Goal: Complete application form: Complete application form

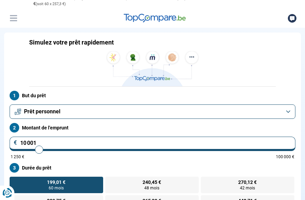
click at [287, 114] on button "Prêt personnel" at bounding box center [153, 111] width 286 height 14
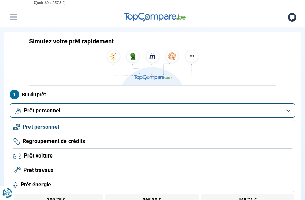
scroll to position [35, 0]
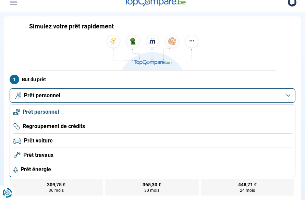
click at [201, 141] on li "Prêt voiture" at bounding box center [152, 141] width 278 height 14
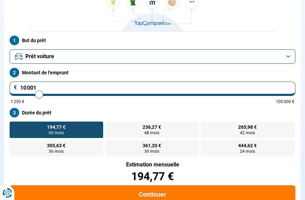
scroll to position [81, 0]
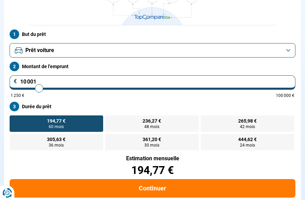
click at [97, 82] on input "10 001" at bounding box center [153, 82] width 286 height 14
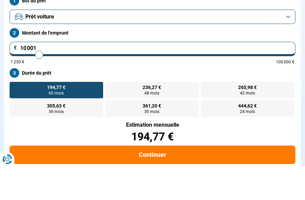
type input "12 000"
type input "12000"
type input "12 250"
type input "12250"
type input "12 500"
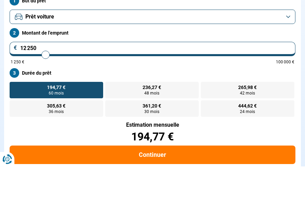
type input "12500"
type input "12 750"
type input "12750"
type input "13 000"
type input "13000"
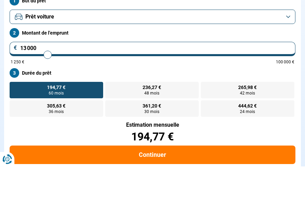
type input "13 500"
type input "13500"
type input "13 750"
type input "13750"
type input "14 000"
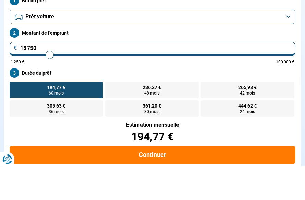
type input "14000"
type input "14 250"
type input "14250"
type input "14 500"
type input "14500"
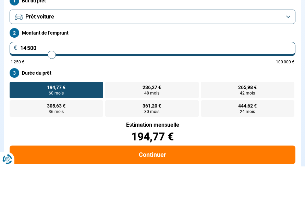
type input "14 750"
type input "14750"
type input "15 000"
type input "15000"
type input "15 250"
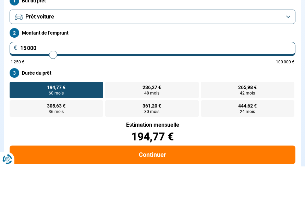
type input "15250"
type input "15 500"
type input "15500"
type input "15 750"
type input "15750"
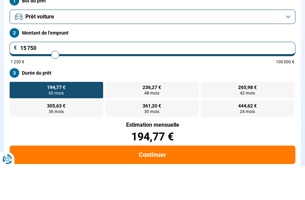
type input "16 000"
type input "16000"
type input "16 250"
type input "16250"
type input "16 500"
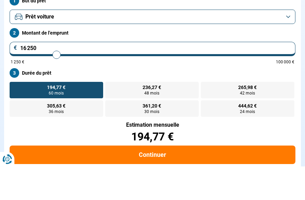
type input "16500"
type input "16 750"
type input "16750"
type input "17 000"
type input "17000"
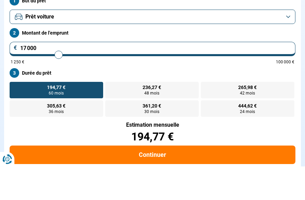
type input "17 250"
type input "17250"
type input "17 500"
type input "17500"
type input "17 750"
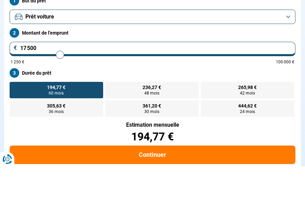
type input "17750"
type input "18 000"
type input "18000"
type input "18 250"
type input "18250"
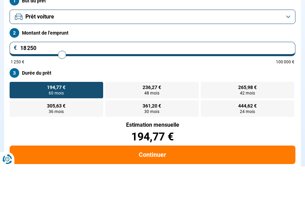
type input "18 500"
type input "18500"
type input "18 750"
type input "18750"
type input "19 000"
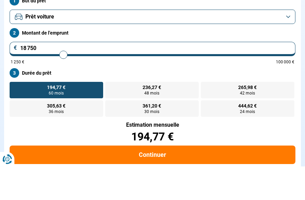
type input "19000"
type input "19 250"
type input "19250"
type input "19 500"
type input "19500"
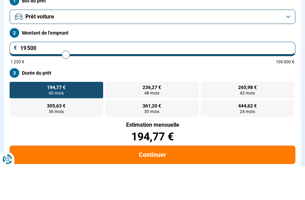
type input "19 750"
type input "19750"
type input "20 000"
type input "20000"
type input "20 250"
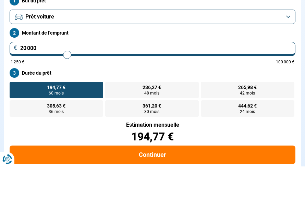
type input "20250"
type input "20 500"
type input "20500"
type input "20 750"
type input "20750"
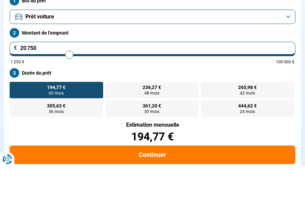
type input "21 000"
type input "21000"
type input "21 250"
type input "21250"
type input "21 500"
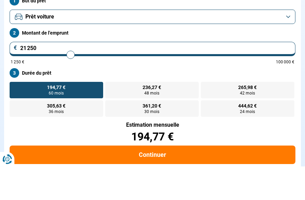
type input "21500"
type input "21 750"
type input "21750"
type input "22 000"
type input "22000"
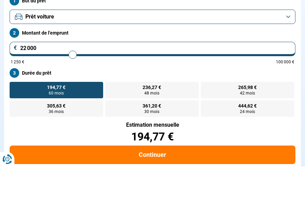
type input "22 250"
type input "22250"
type input "22 500"
type input "22500"
radio input "false"
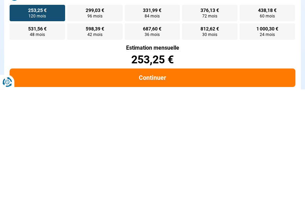
click at [75, 156] on div "Estimation mensuelle 253,25 €" at bounding box center [153, 166] width 286 height 20
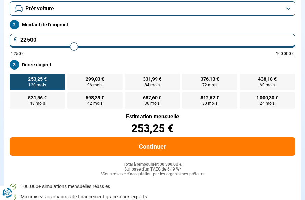
scroll to position [123, 0]
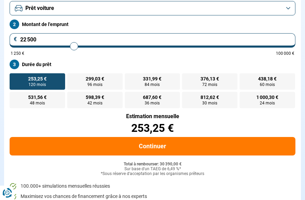
type input "25000"
click at [81, 46] on input "range" at bounding box center [153, 46] width 284 height 1
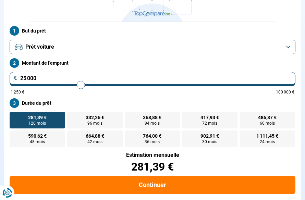
scroll to position [81, 0]
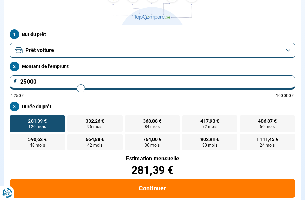
click at [81, 43] on button "Prêt voiture" at bounding box center [153, 50] width 286 height 14
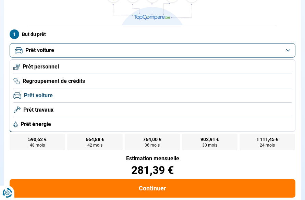
click at [82, 96] on li "Prêt voiture" at bounding box center [152, 95] width 278 height 14
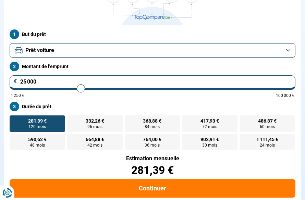
type input "24 500"
type input "24500"
type input "24 250"
type input "24250"
type input "24 000"
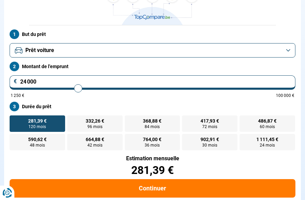
type input "24000"
click at [279, 122] on label "467,39 € 60 mois" at bounding box center [266, 123] width 55 height 16
click at [244, 120] on input "467,39 € 60 mois" at bounding box center [241, 117] width 4 height 4
radio input "true"
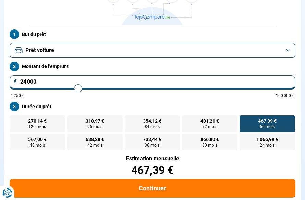
type input "24 250"
type input "24250"
type input "24 000"
type input "24000"
type input "23 750"
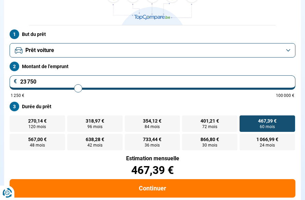
type input "23750"
type input "23 500"
type input "23500"
type input "23 250"
type input "23250"
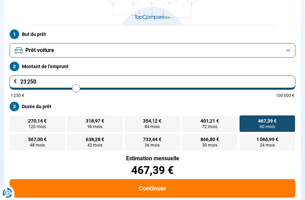
type input "23 000"
type input "23000"
type input "22 750"
type input "22750"
type input "22 500"
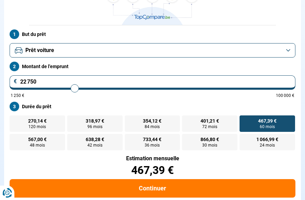
type input "22500"
type input "22 250"
type input "22250"
type input "22 000"
type input "22000"
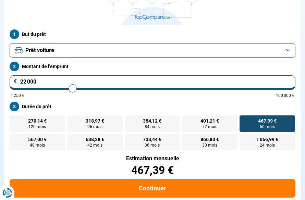
type input "21 750"
type input "21750"
type input "21 500"
type input "21500"
type input "21 250"
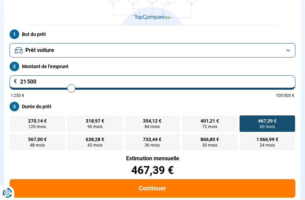
type input "21250"
type input "21 000"
type input "21000"
type input "20 750"
type input "20750"
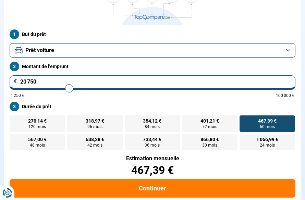
type input "20 500"
type input "20500"
type input "20 250"
type input "20250"
type input "20 000"
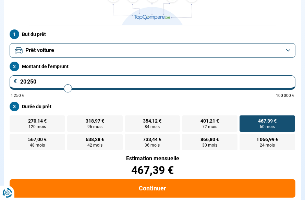
type input "20000"
type input "19 750"
type input "19750"
type input "20 000"
type input "20000"
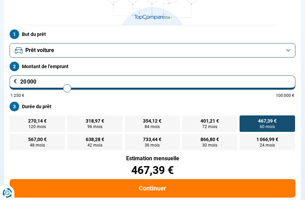
type input "20 250"
type input "20250"
radio input "false"
radio input "true"
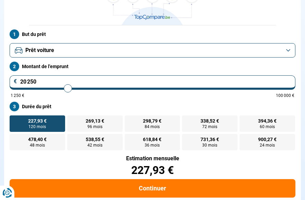
type input "19 250"
type input "19250"
type input "19 500"
type input "19500"
type input "19 750"
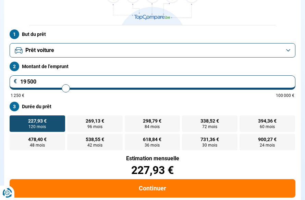
type input "19750"
type input "20 000"
type input "20000"
type input "20 250"
type input "20250"
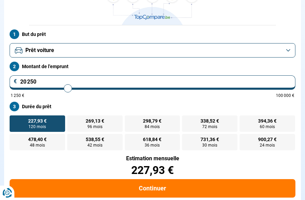
type input "20 000"
type input "20000"
type input "19 750"
type input "19750"
radio input "true"
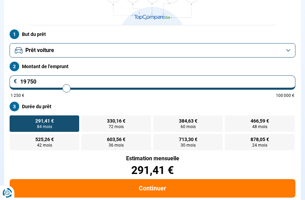
type input "21 000"
type input "21000"
type input "21 250"
type input "21250"
radio input "false"
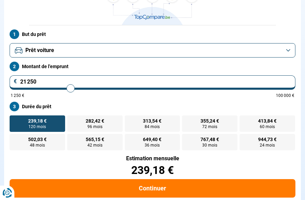
click at [64, 80] on input "21 250" at bounding box center [153, 82] width 286 height 14
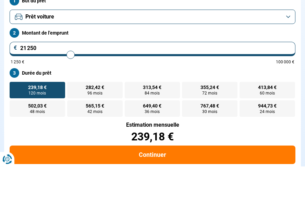
type input "2 125"
type input "2250"
type input "212"
type input "1250"
type input "21"
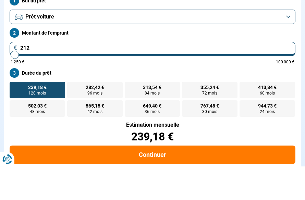
type input "1250"
type input "2"
type input "1250"
type input "20"
type input "1250"
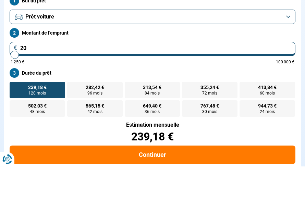
type input "200"
type input "1250"
type input "2 000"
type input "2000"
type input "20 000"
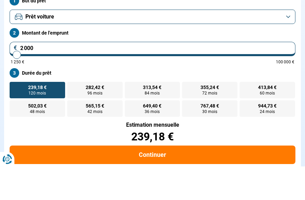
type input "20000"
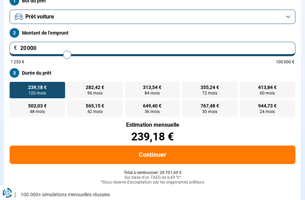
radio input "true"
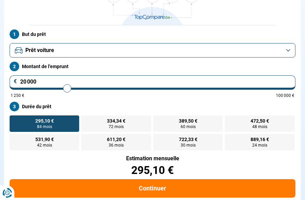
click at [175, 123] on label "389,50 € 60 mois" at bounding box center [188, 123] width 70 height 16
click at [158, 120] on input "389,50 € 60 mois" at bounding box center [155, 117] width 4 height 4
radio input "true"
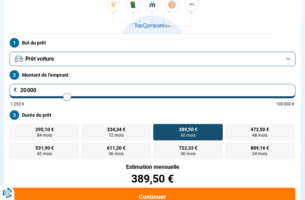
scroll to position [72, 0]
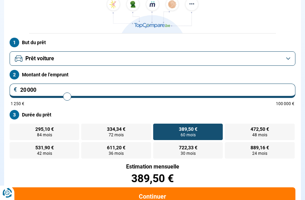
type input "19 750"
type input "19750"
type input "19 500"
type input "19500"
type input "19 250"
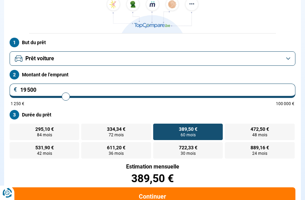
type input "19250"
type input "19 000"
type input "19000"
radio input "false"
radio input "true"
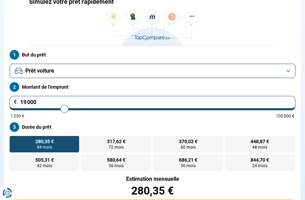
scroll to position [60, 0]
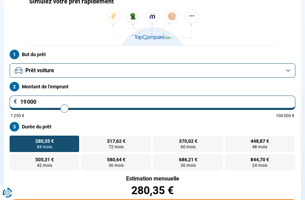
click at [48, 102] on input "19 000" at bounding box center [153, 103] width 286 height 14
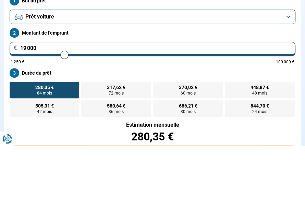
type input "1 900"
type input "2000"
type input "190"
type input "1250"
type input "19"
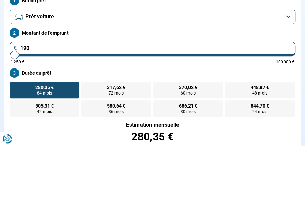
type input "1250"
type input "1"
type input "1250"
type input "18"
type input "1250"
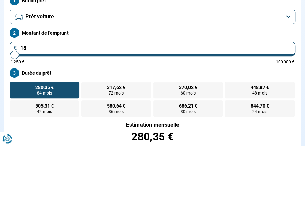
type input "180"
type input "1250"
type input "1 800"
type input "1750"
type input "18 000"
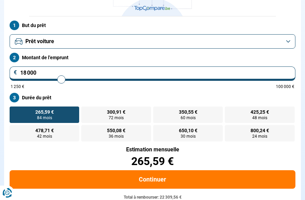
scroll to position [81, 0]
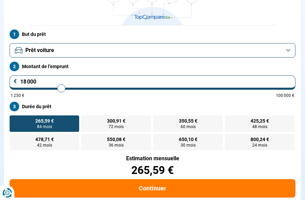
click at [195, 126] on span "60 mois" at bounding box center [188, 127] width 15 height 4
click at [158, 120] on input "350,55 € 60 mois" at bounding box center [155, 117] width 4 height 4
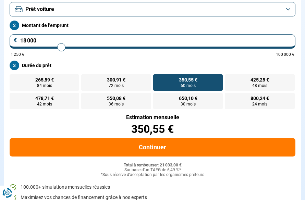
scroll to position [0, 0]
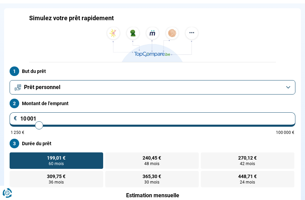
scroll to position [43, 0]
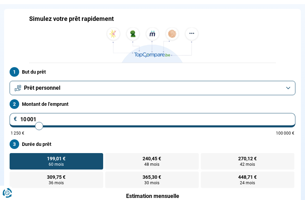
click at [291, 89] on button "Prêt personnel" at bounding box center [153, 88] width 286 height 14
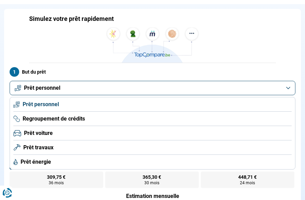
click at [119, 135] on li "Prêt voiture" at bounding box center [152, 133] width 278 height 14
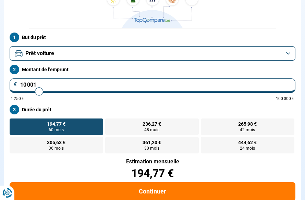
scroll to position [81, 0]
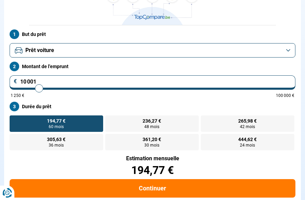
type input "11 500"
type input "11500"
type input "11 750"
type input "11750"
type input "12 000"
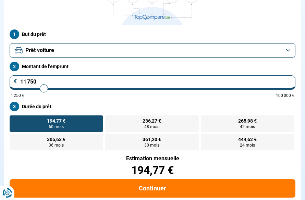
type input "12000"
type input "12 250"
type input "12250"
type input "12 500"
type input "12500"
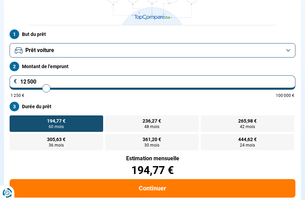
type input "12 750"
type input "12750"
type input "13 000"
type input "13000"
type input "13 250"
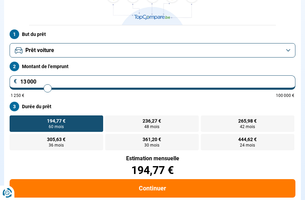
type input "13250"
type input "13 500"
type input "13500"
type input "14 000"
type input "14000"
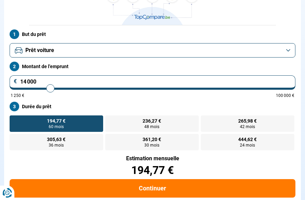
type input "14 250"
type input "14250"
type input "14 500"
type input "14500"
type input "14 750"
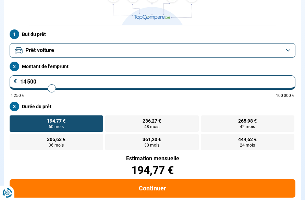
type input "14750"
type input "15 000"
type input "15000"
type input "15 250"
type input "15250"
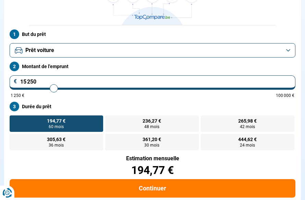
type input "15 500"
type input "15500"
type input "15 750"
type input "15750"
type input "16 000"
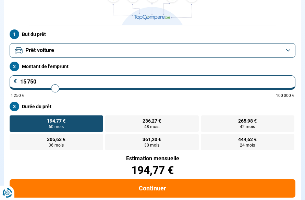
type input "16000"
type input "16 250"
type input "16250"
type input "16 500"
type input "16500"
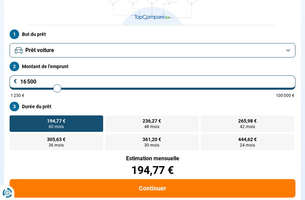
type input "16 750"
type input "16750"
type input "17 000"
type input "17000"
type input "17 250"
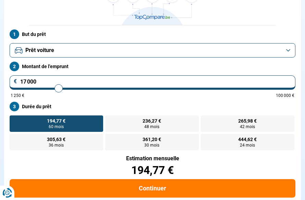
type input "17250"
type input "17 500"
type input "17500"
type input "17 750"
type input "17750"
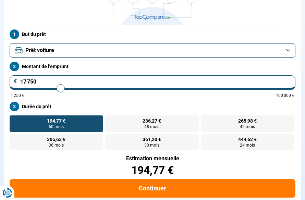
type input "18 000"
type input "18000"
type input "18 250"
type input "18250"
type input "18 500"
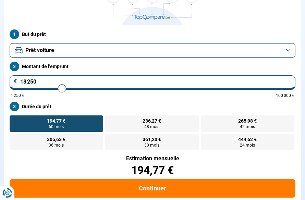
type input "18500"
type input "18 750"
type input "18750"
type input "19 000"
type input "19000"
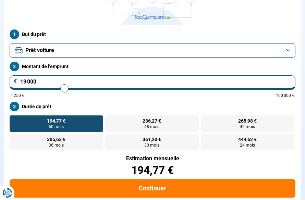
type input "19 250"
type input "19250"
type input "19 500"
type input "19500"
type input "19 750"
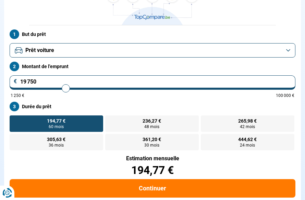
type input "19750"
type input "20 000"
type input "20000"
type input "19 750"
type input "19750"
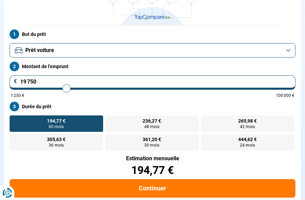
type input "19 500"
type input "19500"
type input "19 250"
type input "19250"
radio input "false"
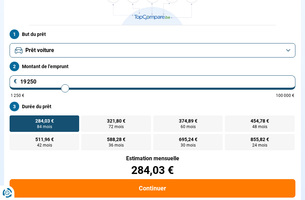
click at [48, 83] on input "19 250" at bounding box center [153, 82] width 286 height 14
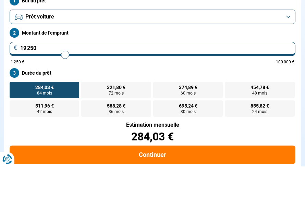
type input "1 925"
type input "2000"
type input "192"
type input "1250"
type input "19"
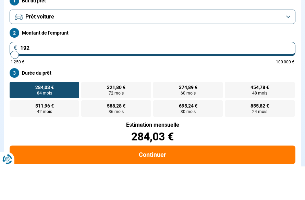
type input "1250"
type input "195"
type input "1250"
type input "1 950"
type input "2000"
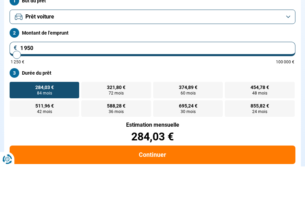
type input "19 500"
type input "19500"
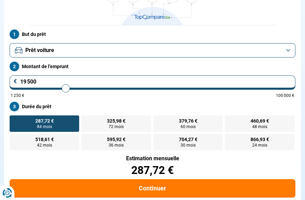
click at [195, 125] on span "60 mois" at bounding box center [188, 127] width 15 height 4
click at [158, 120] on input "379,76 € 60 mois" at bounding box center [155, 117] width 4 height 4
radio input "true"
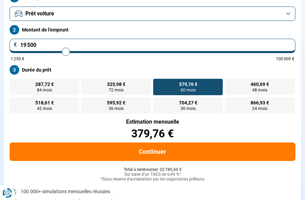
scroll to position [115, 0]
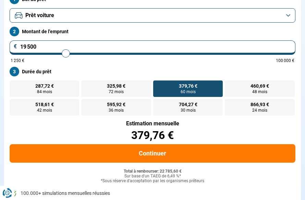
click at [284, 152] on button "Continuer" at bounding box center [153, 153] width 286 height 18
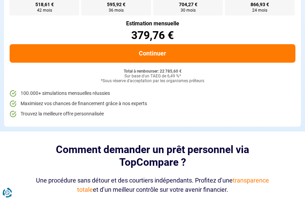
scroll to position [215, 0]
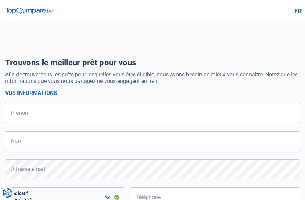
select select "32"
